Goal: Find specific page/section: Find specific page/section

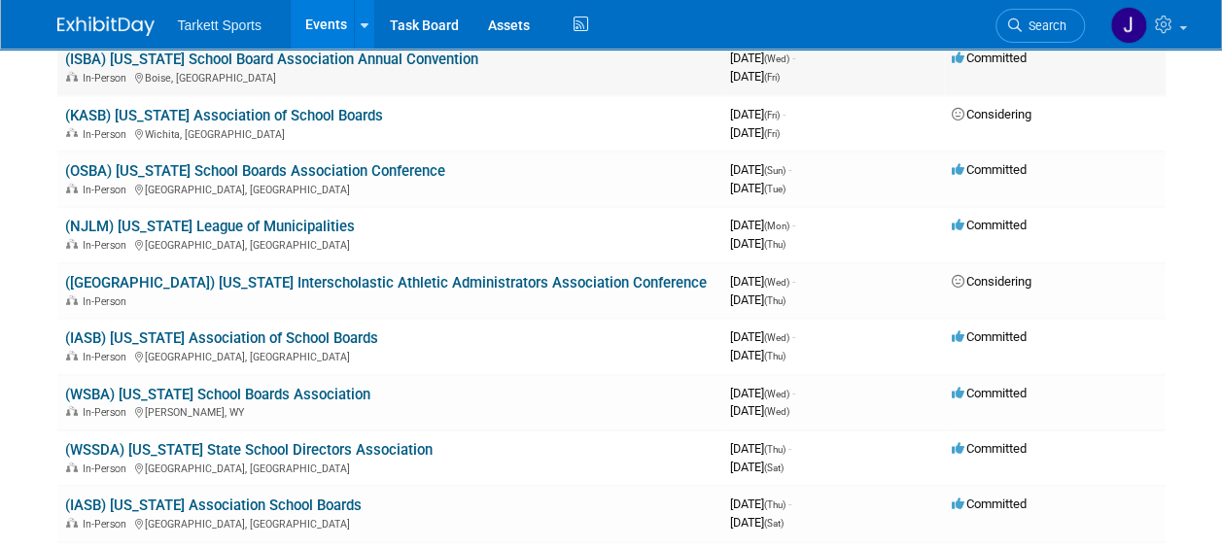
scroll to position [2722, 0]
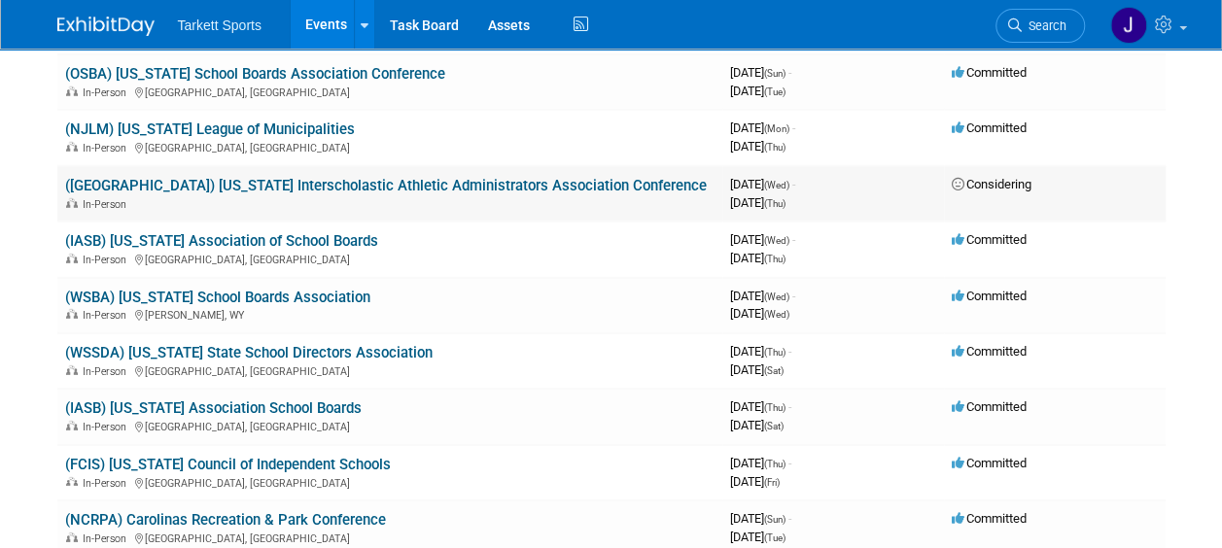
click at [437, 187] on link "([GEOGRAPHIC_DATA]) [US_STATE] Interscholastic Athletic Administrators Associat…" at bounding box center [386, 185] width 642 height 17
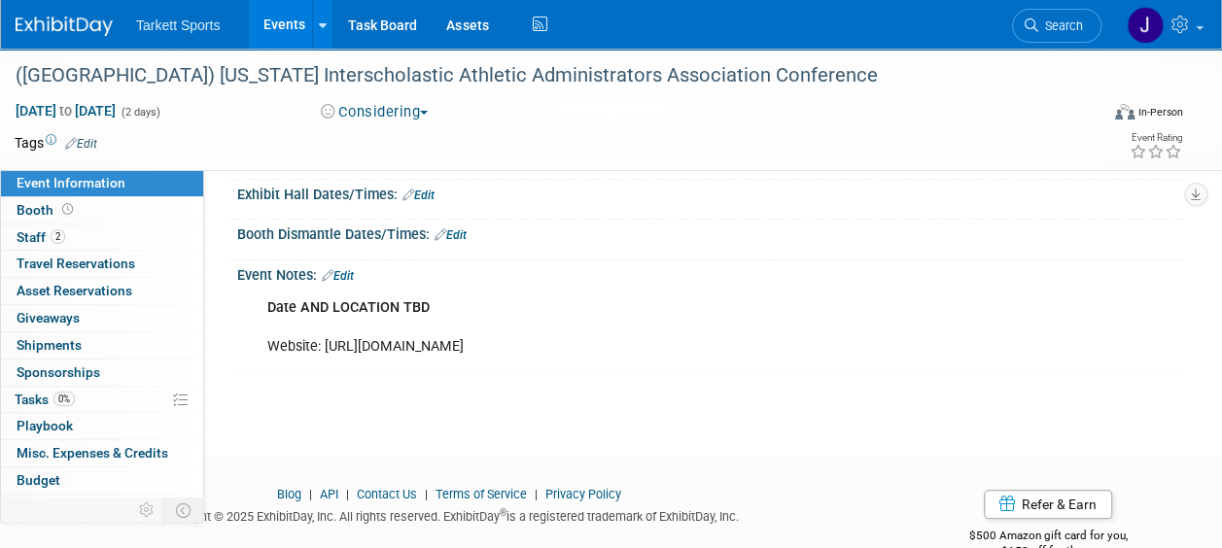
scroll to position [194, 0]
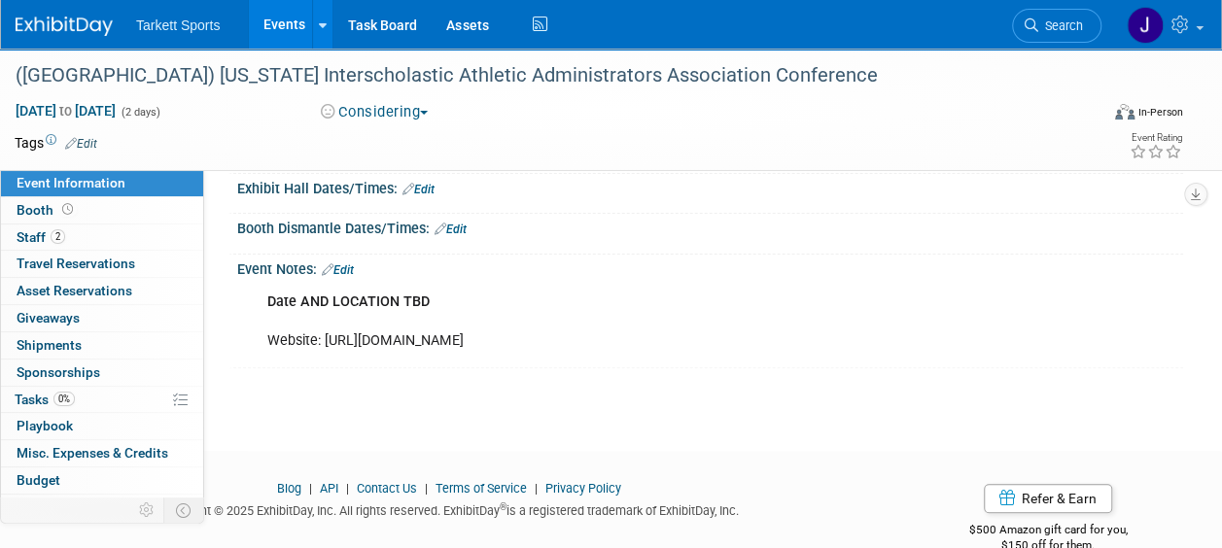
click at [443, 335] on div "Date AND LOCATION TBD Website: [URL][DOMAIN_NAME]" at bounding box center [625, 322] width 742 height 78
drag, startPoint x: 476, startPoint y: 337, endPoint x: 323, endPoint y: 332, distance: 153.6
click at [323, 332] on div "Date AND LOCATION TBD Website: [URL][DOMAIN_NAME]" at bounding box center [625, 322] width 742 height 78
drag, startPoint x: 323, startPoint y: 332, endPoint x: 336, endPoint y: 335, distance: 13.9
click at [34, 226] on link "2 Staff 2" at bounding box center [102, 238] width 202 height 26
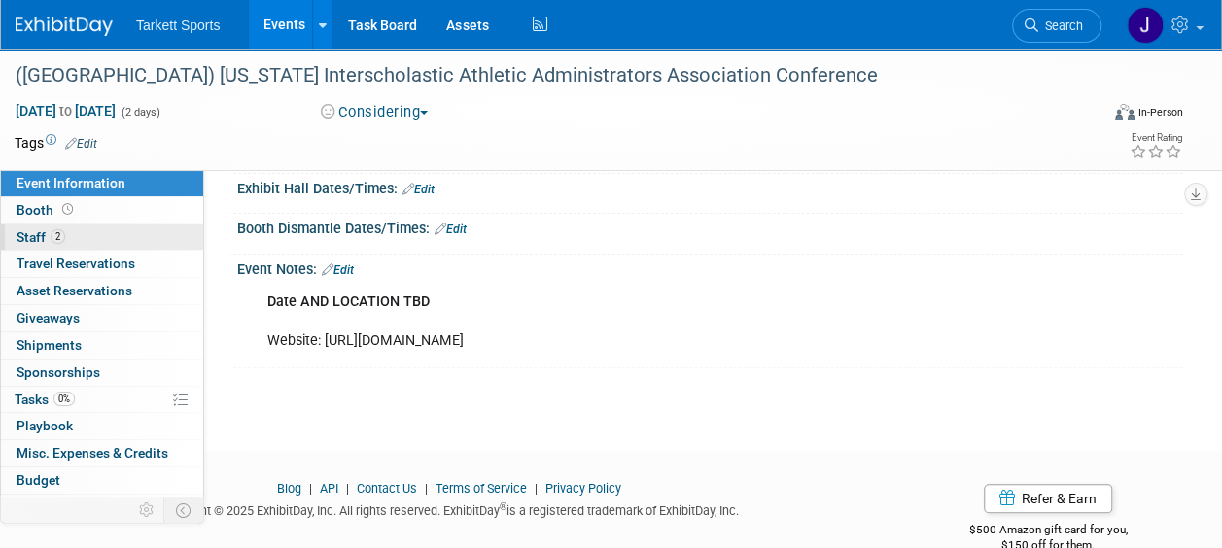
scroll to position [0, 0]
